Goal: Task Accomplishment & Management: Complete application form

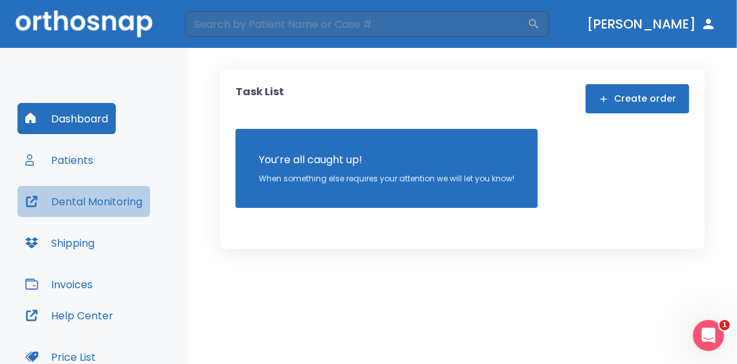
click at [94, 203] on button "Dental Monitoring" at bounding box center [83, 201] width 133 height 31
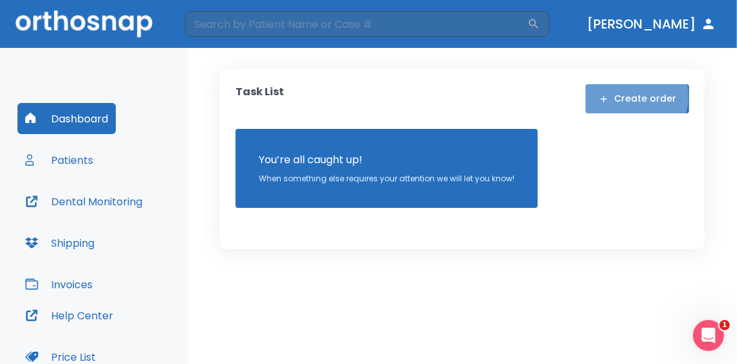
click at [629, 96] on button "Create order" at bounding box center [637, 98] width 104 height 29
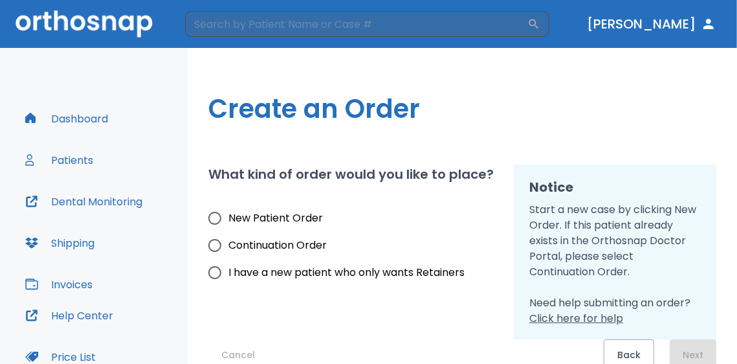
scroll to position [6, 0]
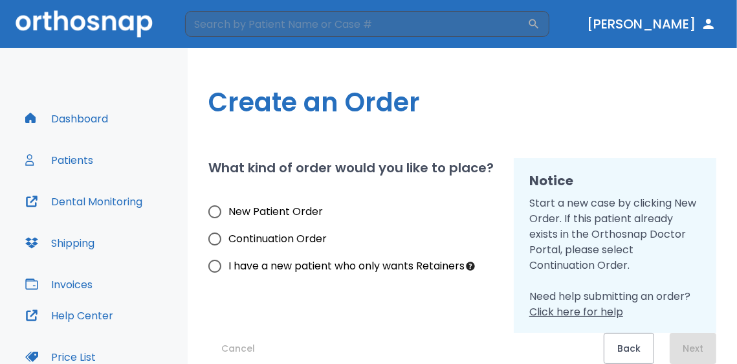
click at [248, 216] on span "New Patient Order" at bounding box center [275, 212] width 94 height 16
click at [228, 216] on input "New Patient Order" at bounding box center [214, 211] width 27 height 27
radio input "true"
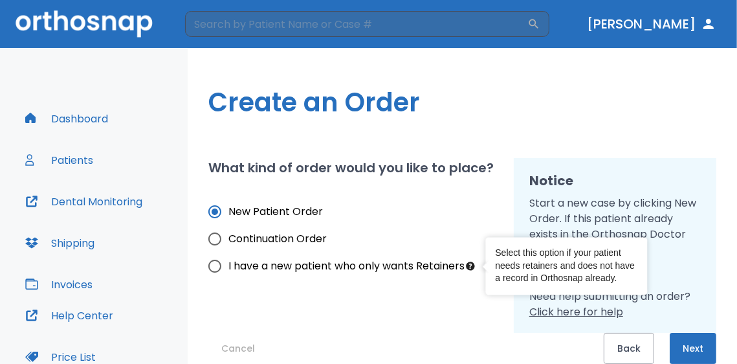
scroll to position [145, 0]
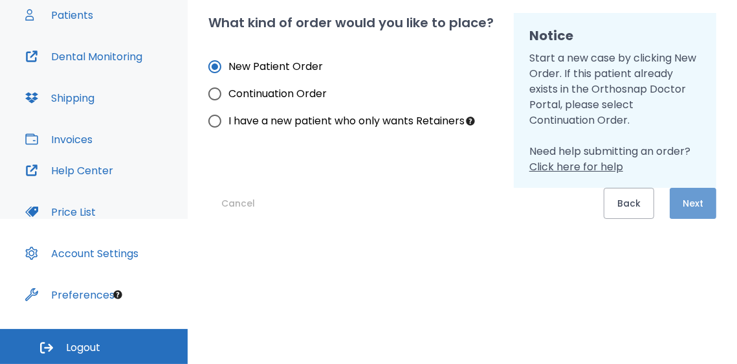
click at [680, 201] on button "Next" at bounding box center [693, 203] width 47 height 31
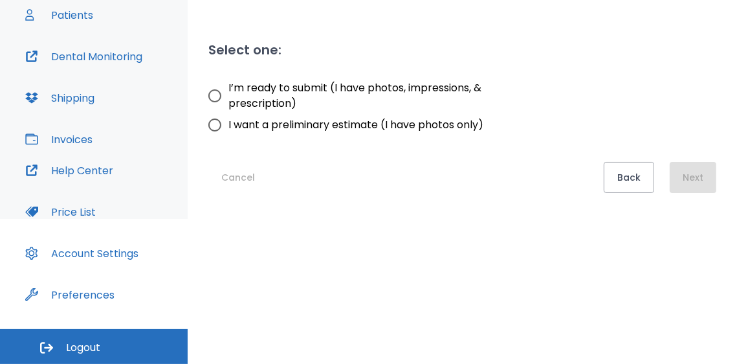
click at [318, 91] on span "I’m ready to submit (I have photos, impressions, & prescription)" at bounding box center [357, 95] width 259 height 31
click at [228, 91] on input "I’m ready to submit (I have photos, impressions, & prescription)" at bounding box center [214, 95] width 27 height 27
radio input "true"
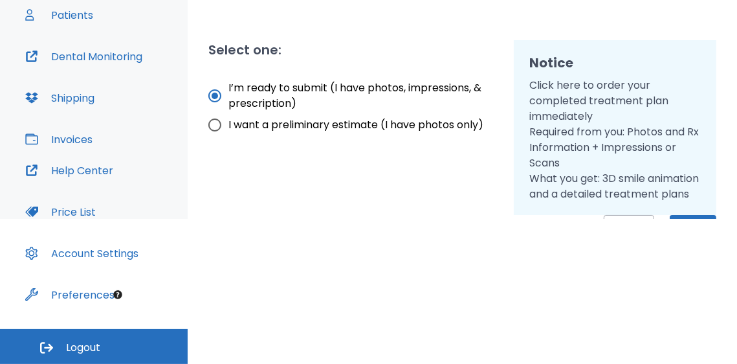
scroll to position [43, 0]
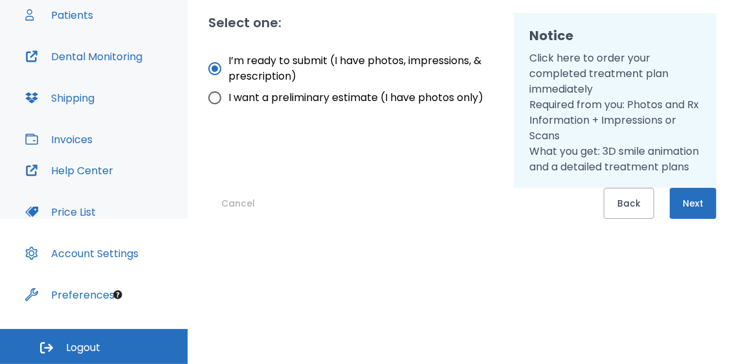
click at [684, 214] on button "Next" at bounding box center [693, 203] width 47 height 31
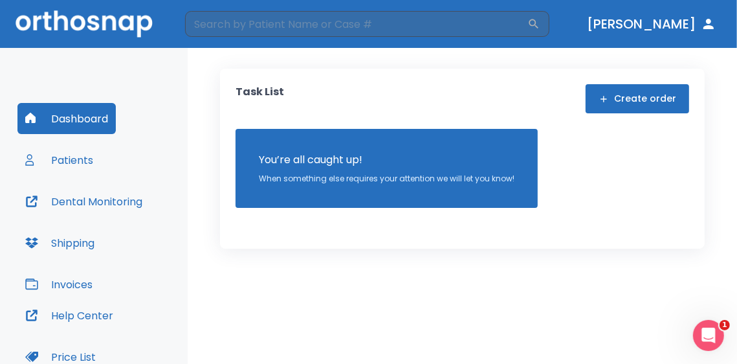
click at [644, 100] on button "Create order" at bounding box center [637, 98] width 104 height 29
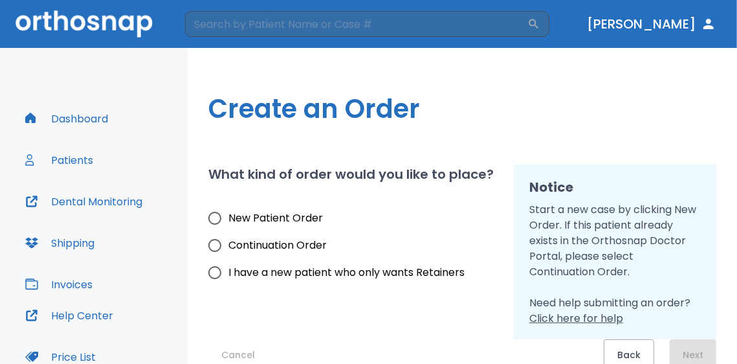
scroll to position [6, 0]
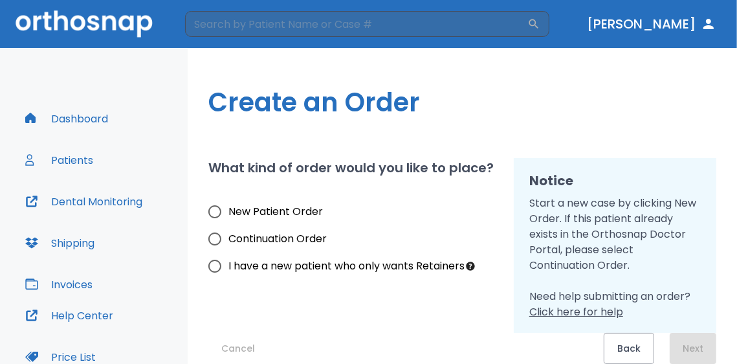
click at [215, 214] on input "New Patient Order" at bounding box center [214, 211] width 27 height 27
radio input "true"
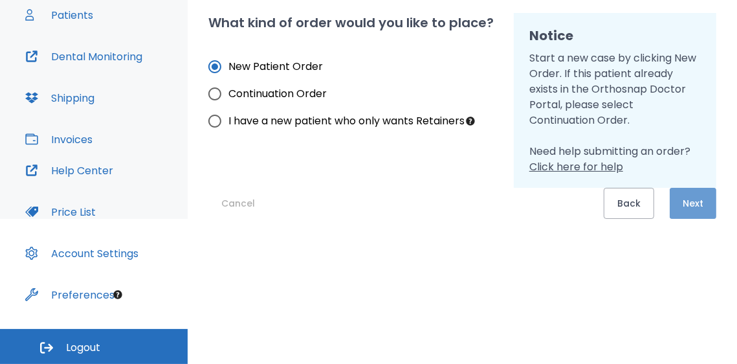
click at [670, 197] on button "Next" at bounding box center [693, 203] width 47 height 31
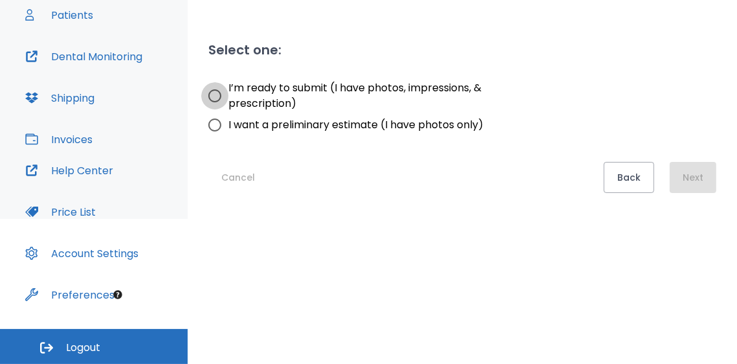
click at [215, 91] on input "I’m ready to submit (I have photos, impressions, & prescription)" at bounding box center [214, 95] width 27 height 27
radio input "true"
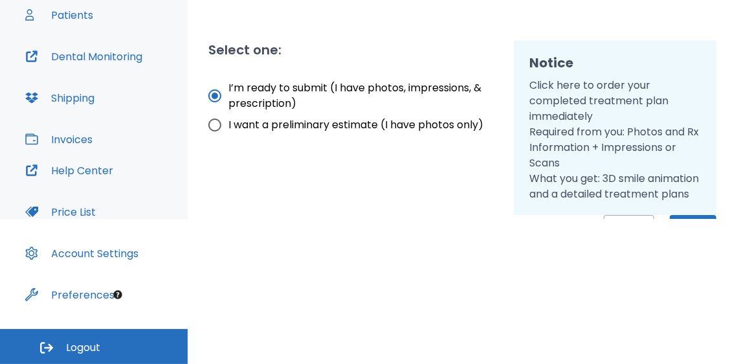
scroll to position [43, 0]
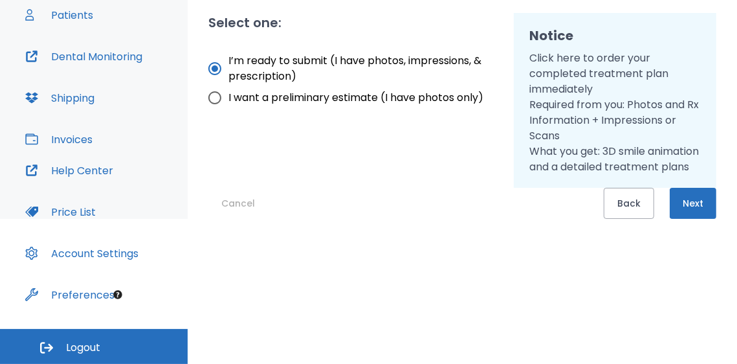
click at [684, 204] on button "Next" at bounding box center [693, 203] width 47 height 31
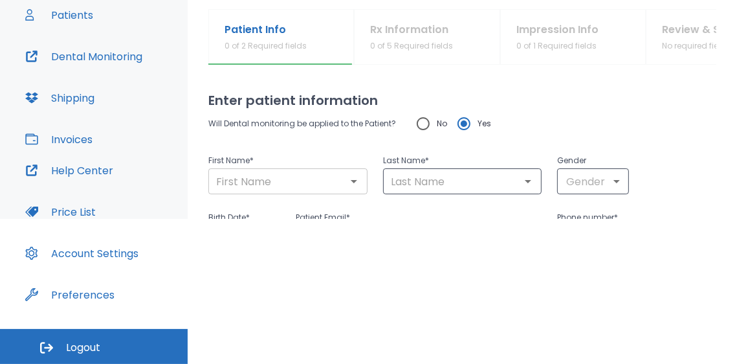
drag, startPoint x: 287, startPoint y: 190, endPoint x: 296, endPoint y: 178, distance: 14.9
click at [288, 188] on div "​" at bounding box center [287, 181] width 159 height 26
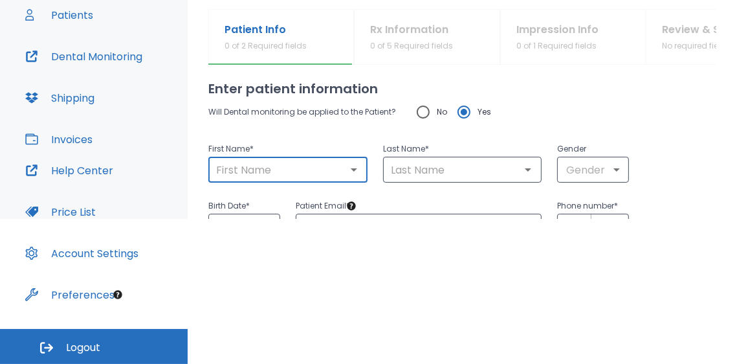
scroll to position [141, 0]
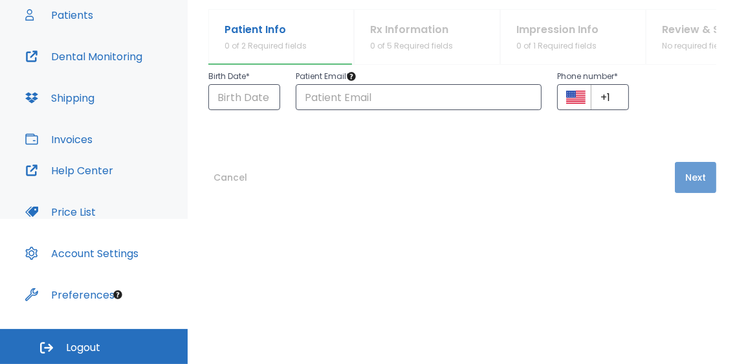
click at [683, 174] on button "Next" at bounding box center [695, 177] width 41 height 31
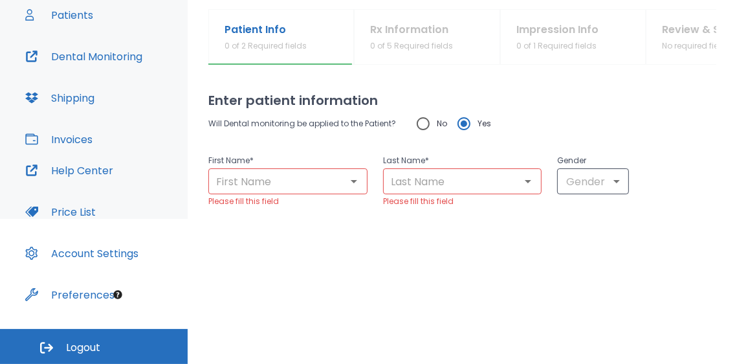
click at [290, 186] on input "text" at bounding box center [287, 181] width 151 height 18
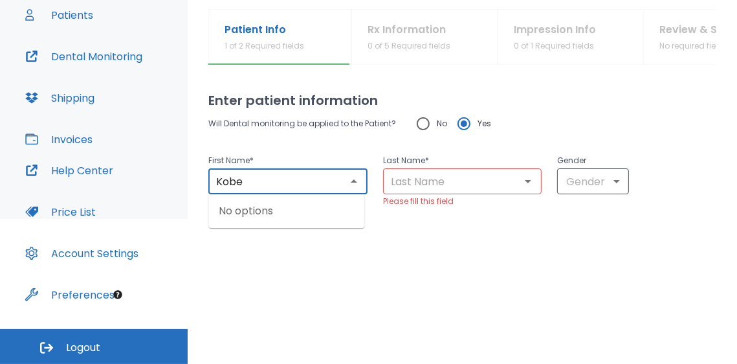
click at [437, 192] on div "​" at bounding box center [462, 181] width 159 height 26
type input "Kobe"
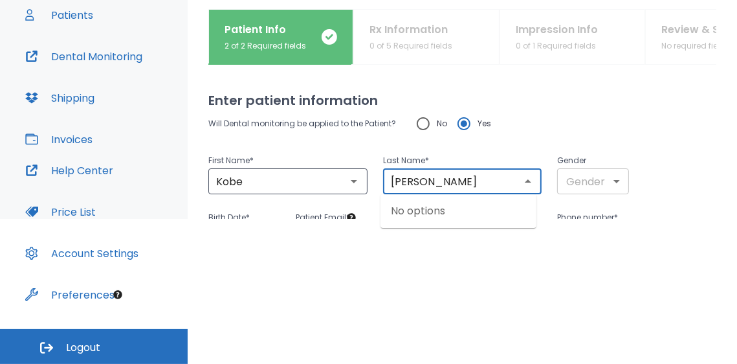
type input "Miguel"
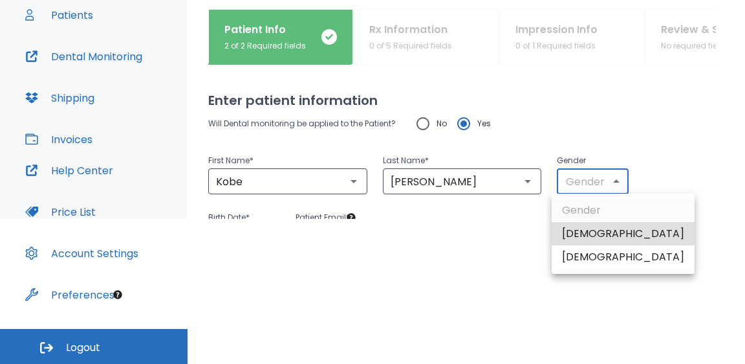
click at [568, 176] on body "​ Dr. Largoza Dashboard Patients Dental Monitoring Shipping Invoices Help Cente…" at bounding box center [372, 37] width 745 height 364
click at [577, 234] on li "Male" at bounding box center [623, 233] width 143 height 23
type input "1"
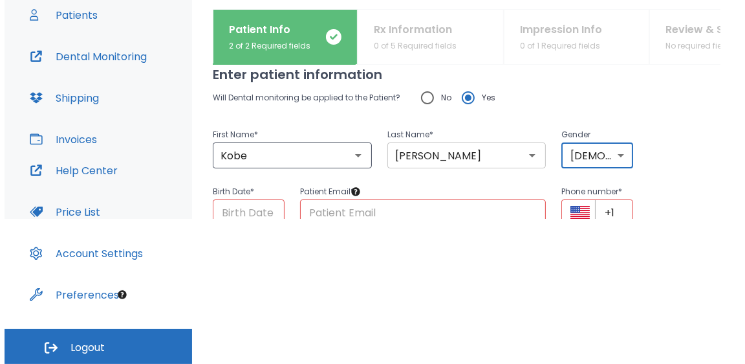
scroll to position [155, 0]
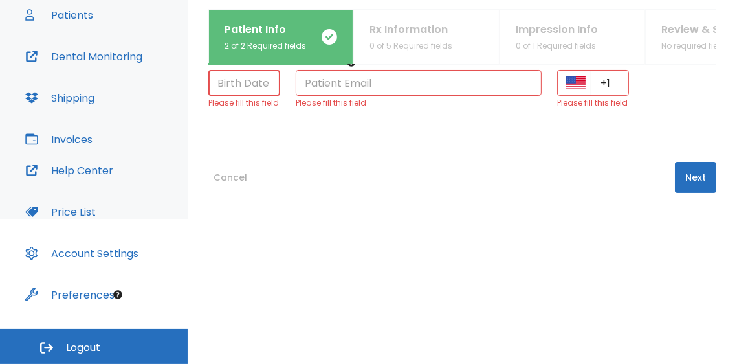
click at [246, 81] on input "Choose date" at bounding box center [244, 83] width 72 height 26
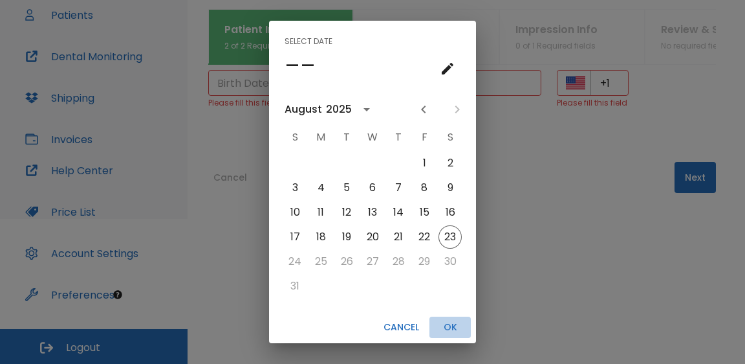
click at [457, 318] on button "OK" at bounding box center [450, 326] width 41 height 21
type input "08/23/2025"
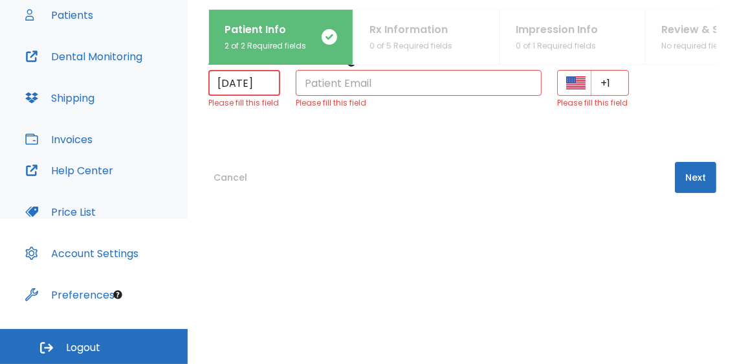
scroll to position [26, 0]
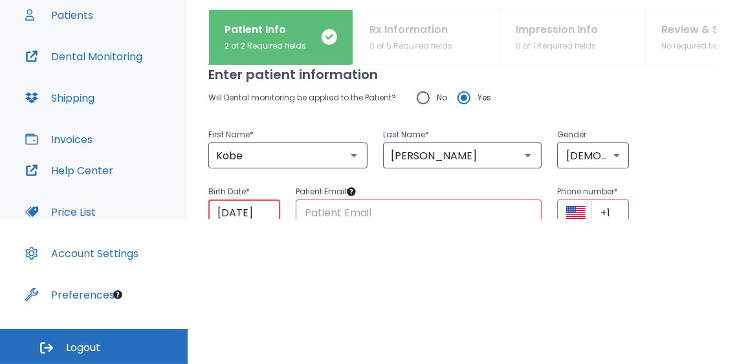
click at [534, 100] on div "Will Dental monitoring be applied to the Patient? No Yes" at bounding box center [462, 97] width 508 height 27
